Goal: Task Accomplishment & Management: Check status

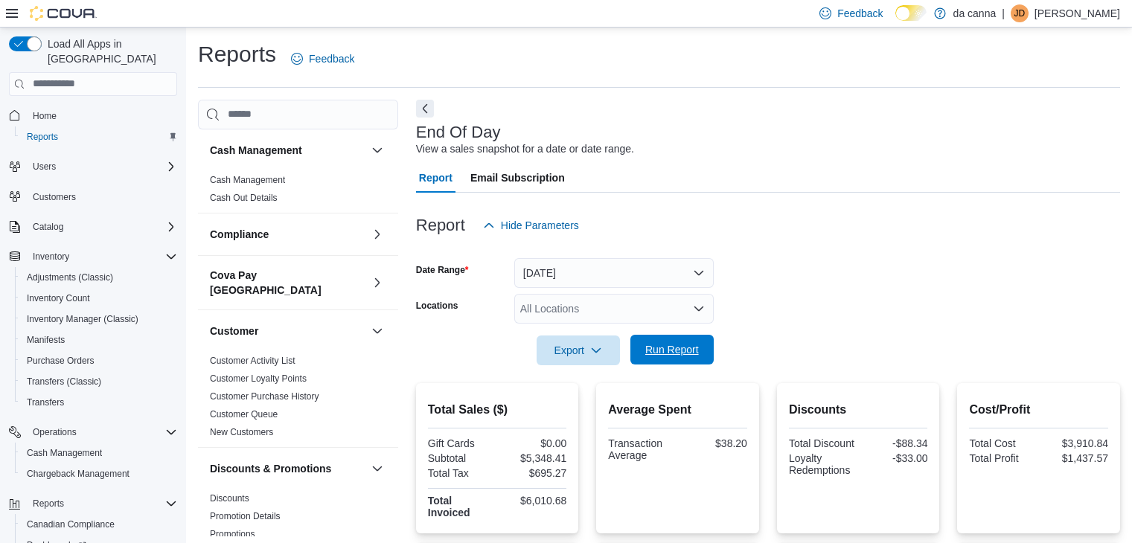
scroll to position [154, 0]
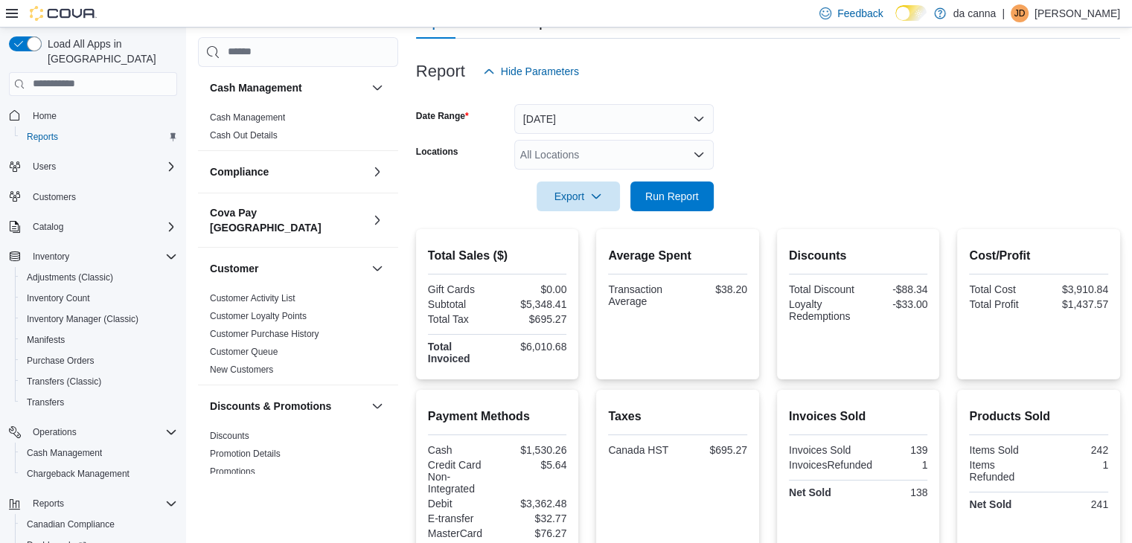
click at [667, 134] on form "Date Range Today Locations All Locations Export Run Report" at bounding box center [768, 148] width 704 height 125
click at [674, 112] on button "Today" at bounding box center [614, 119] width 200 height 30
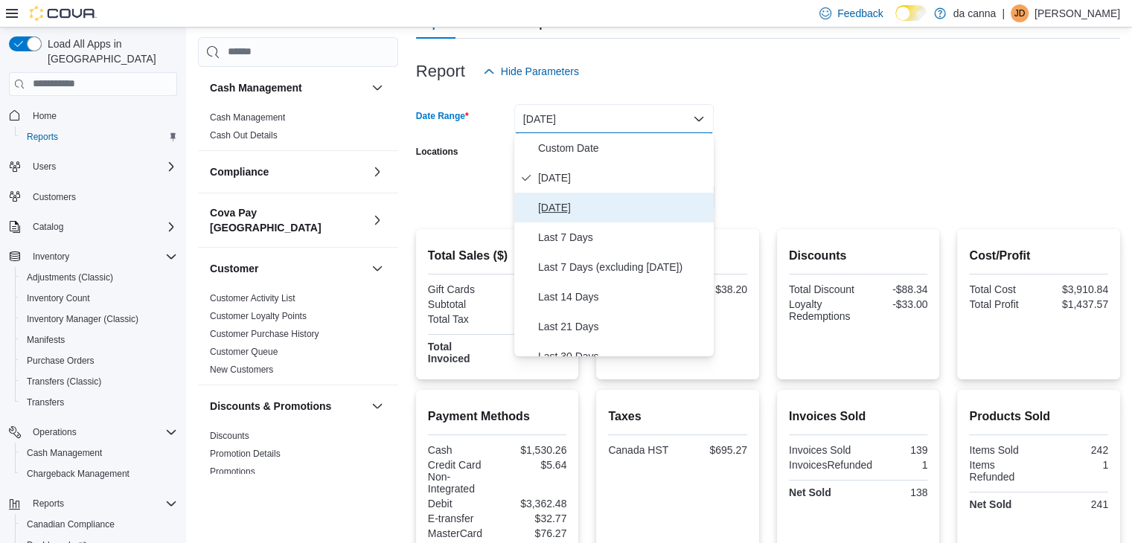
click at [655, 203] on span "Yesterday" at bounding box center [623, 208] width 170 height 18
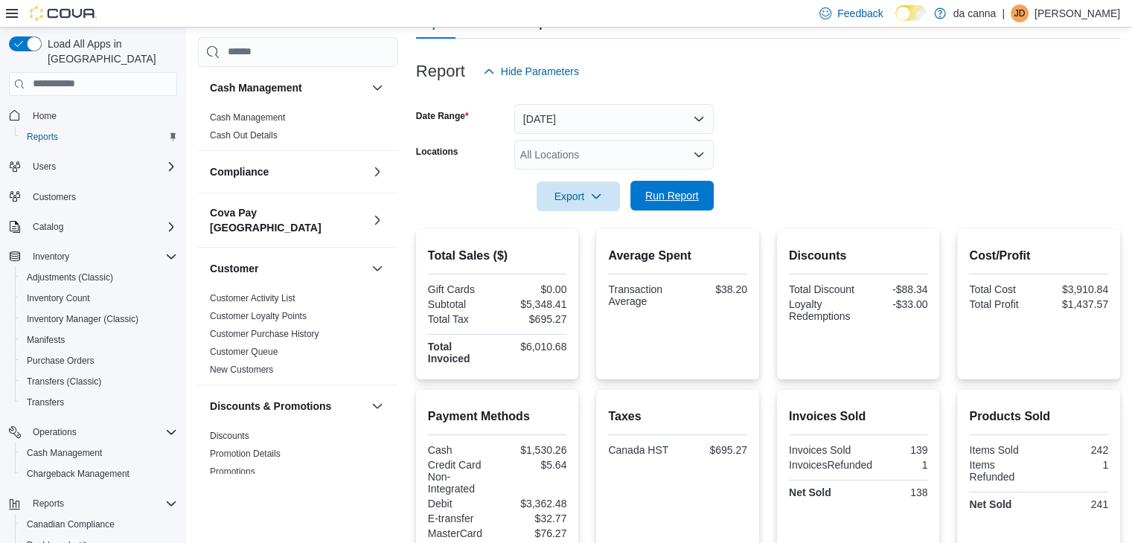
click at [691, 202] on span "Run Report" at bounding box center [672, 195] width 54 height 15
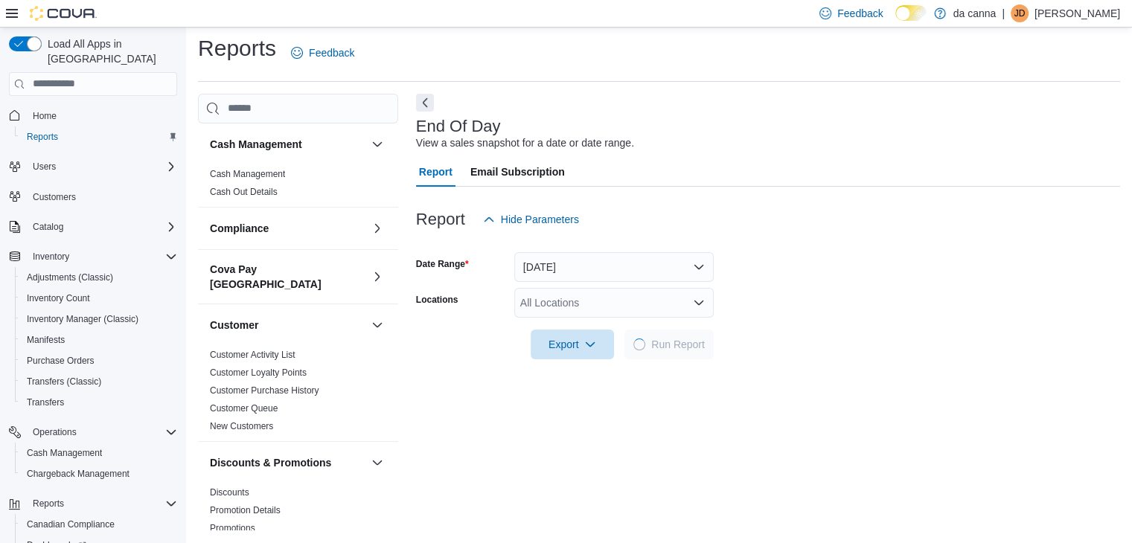
scroll to position [5, 0]
